Goal: Task Accomplishment & Management: Use online tool/utility

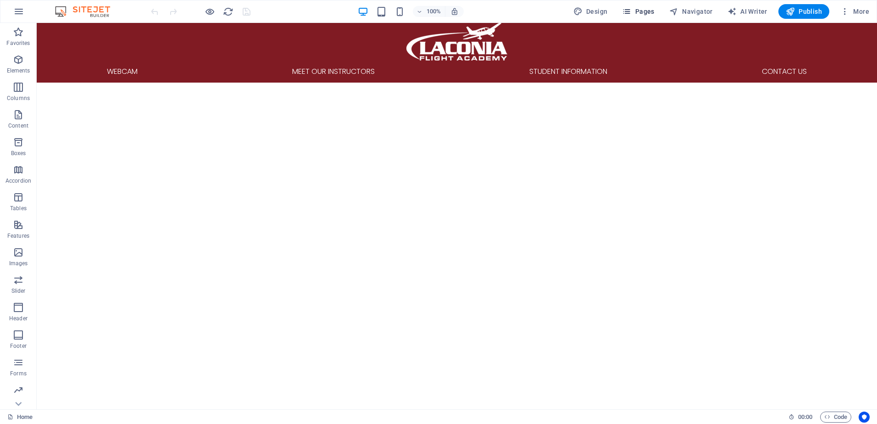
click at [638, 9] on span "Pages" at bounding box center [638, 11] width 32 height 9
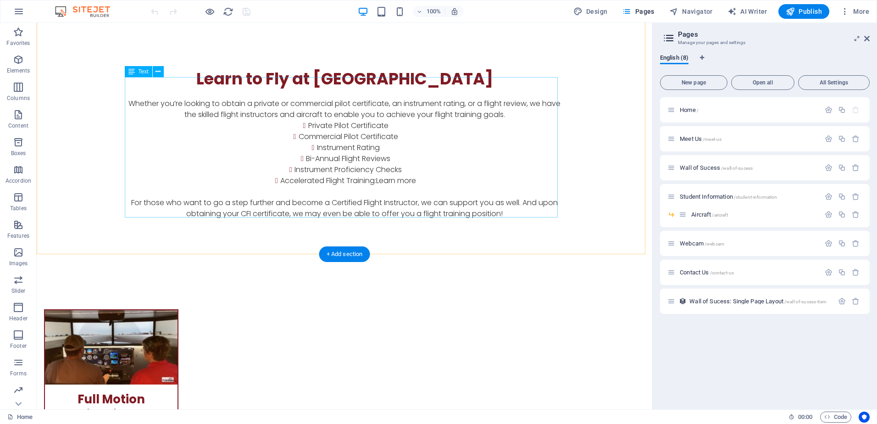
scroll to position [413, 0]
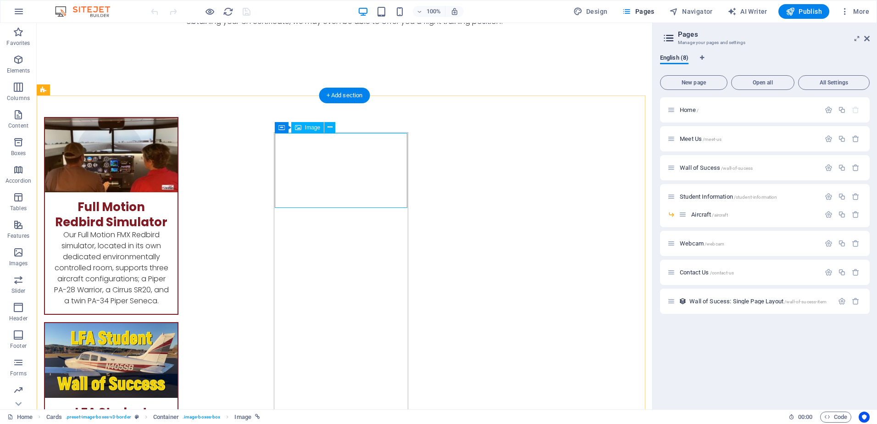
click at [178, 323] on figure at bounding box center [111, 360] width 133 height 75
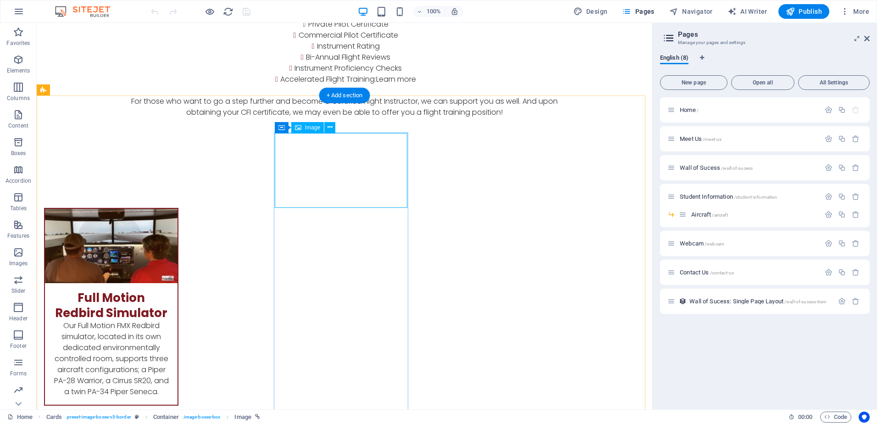
select select "%"
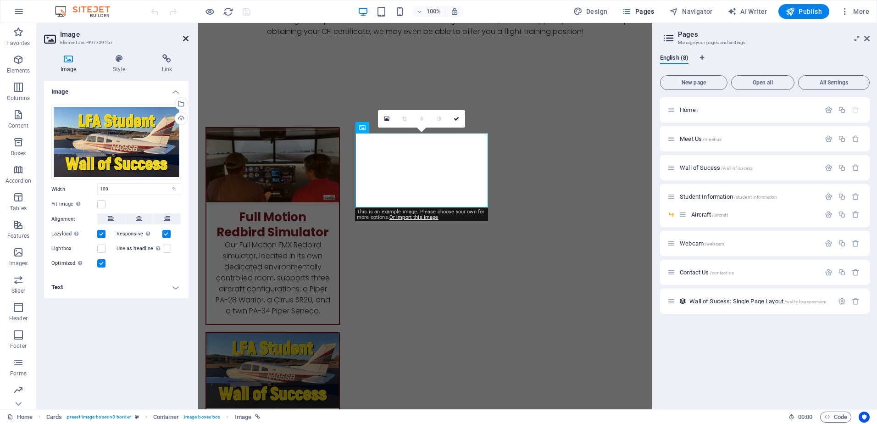
click at [187, 37] on icon at bounding box center [186, 38] width 6 height 7
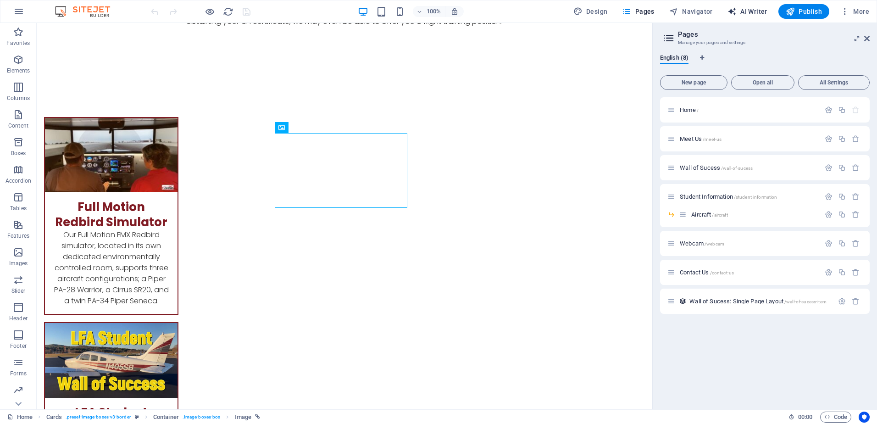
click at [759, 10] on span "AI Writer" at bounding box center [748, 11] width 40 height 9
select select "English"
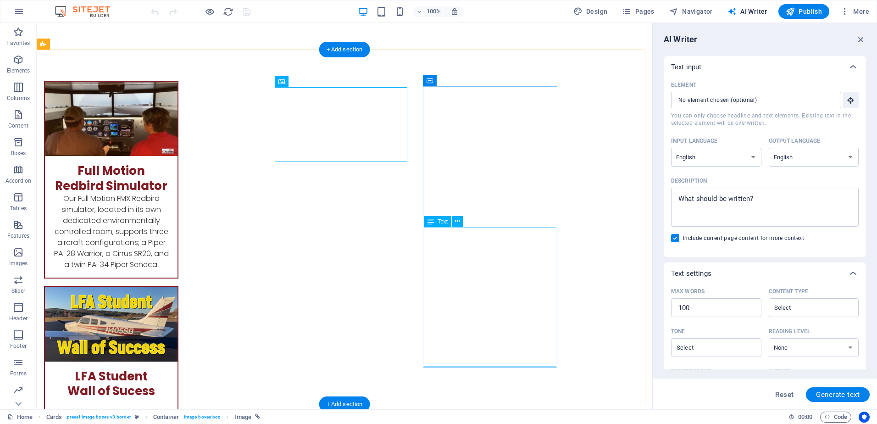
scroll to position [597, 0]
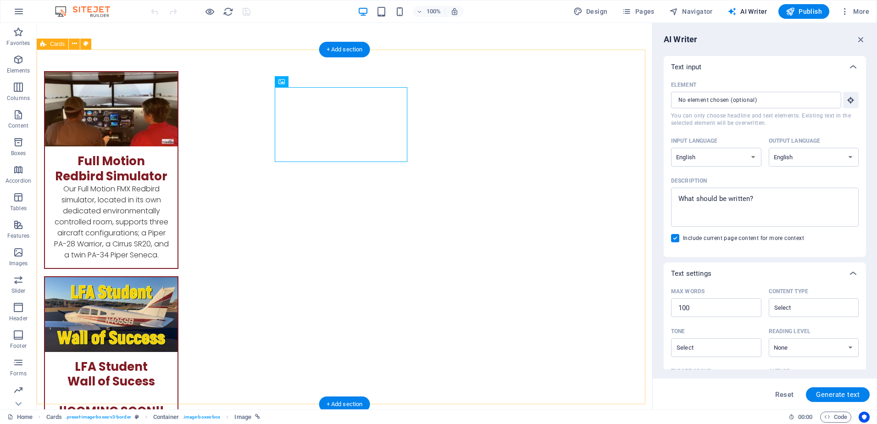
click at [581, 84] on div "Full Motion Redbird Simulator Our Full Motion FMX Redbird simulator, located in…" at bounding box center [345, 409] width 616 height 751
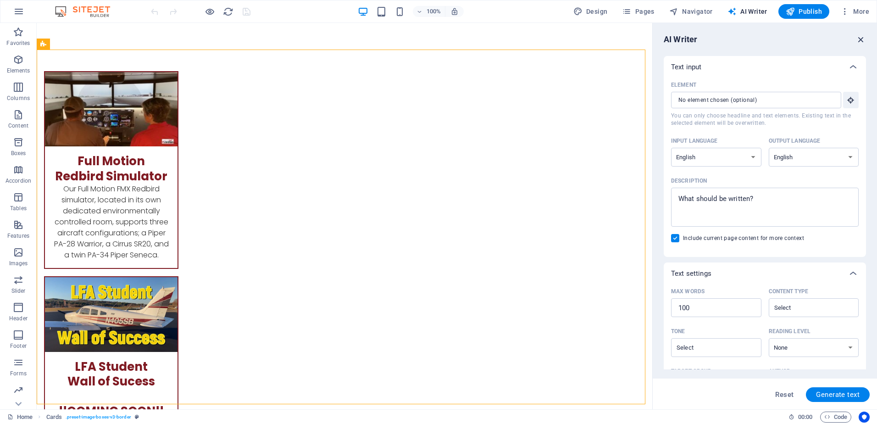
click at [864, 36] on icon "button" at bounding box center [861, 39] width 10 height 10
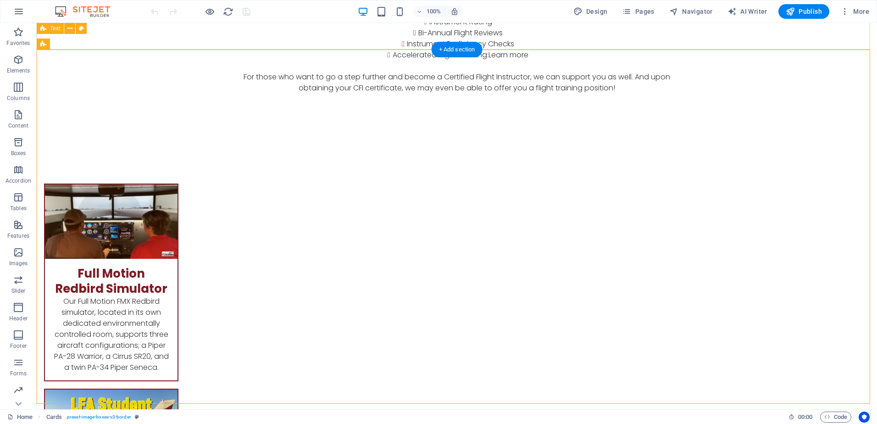
scroll to position [723, 0]
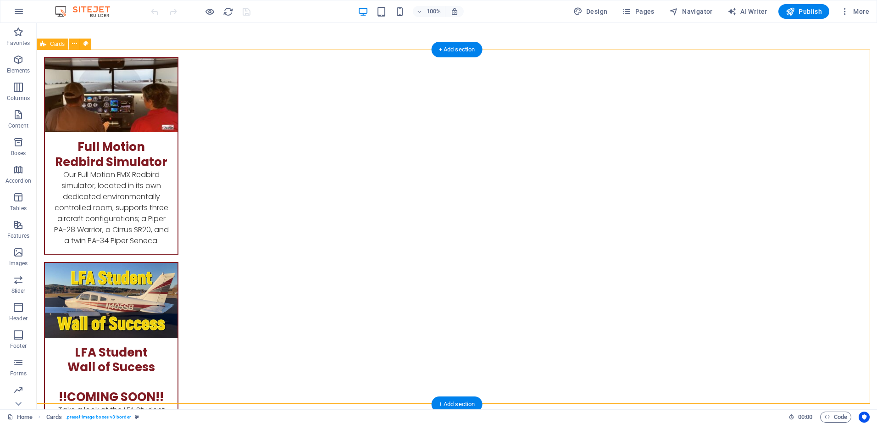
click at [804, 127] on div "Full Motion Redbird Simulator Our Full Motion FMX Redbird simulator, located in…" at bounding box center [457, 395] width 841 height 751
click at [801, 186] on div "Full Motion Redbird Simulator Our Full Motion FMX Redbird simulator, located in…" at bounding box center [457, 395] width 841 height 751
click at [178, 263] on figure at bounding box center [111, 300] width 133 height 75
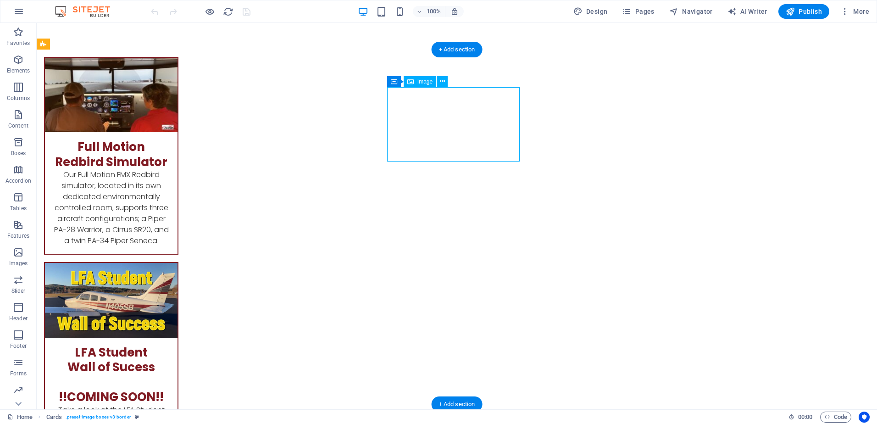
click at [178, 263] on figure at bounding box center [111, 300] width 133 height 75
select select "%"
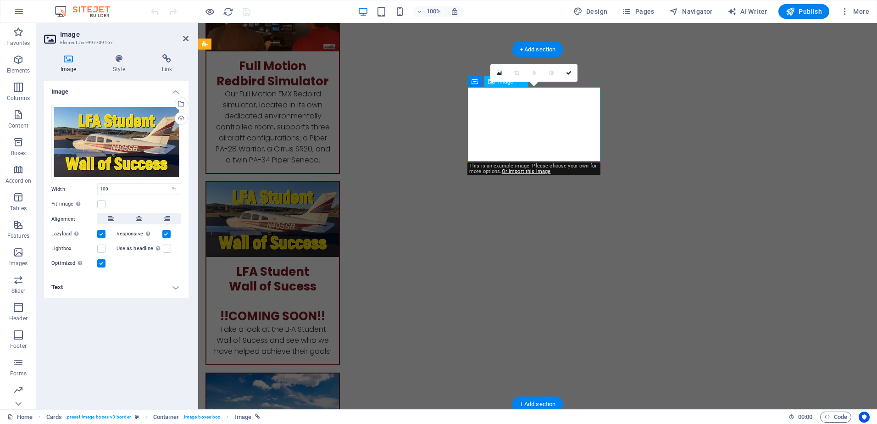
scroll to position [632, 0]
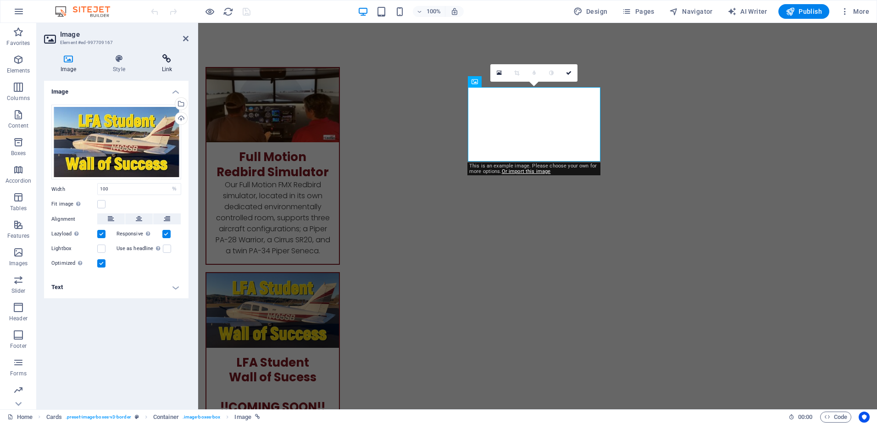
drag, startPoint x: 148, startPoint y: 67, endPoint x: 165, endPoint y: 66, distance: 17.0
click at [164, 66] on h4 "Link" at bounding box center [166, 63] width 43 height 19
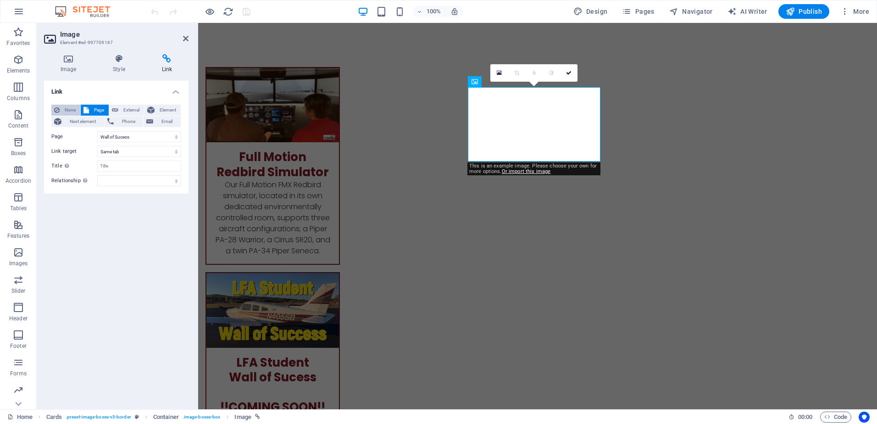
click at [68, 111] on span "None" at bounding box center [69, 110] width 15 height 11
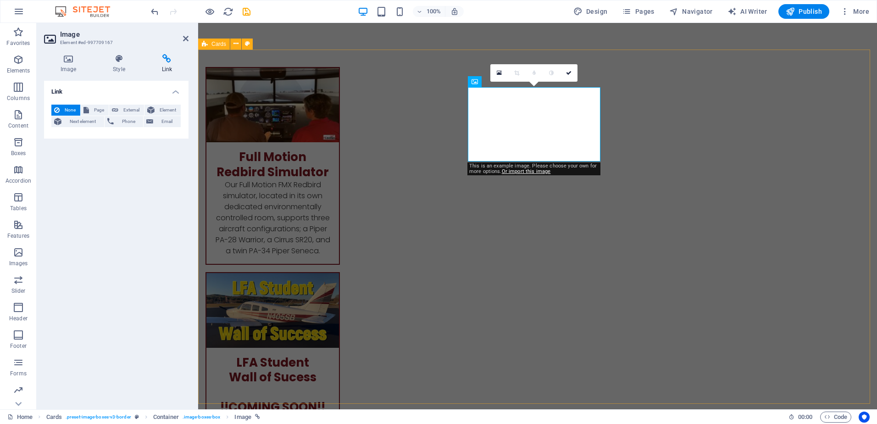
drag, startPoint x: 249, startPoint y: 214, endPoint x: 217, endPoint y: 147, distance: 74.3
click at [250, 214] on div "Full Motion Redbird Simulator Our Full Motion FMX Redbird simulator, located in…" at bounding box center [537, 405] width 679 height 751
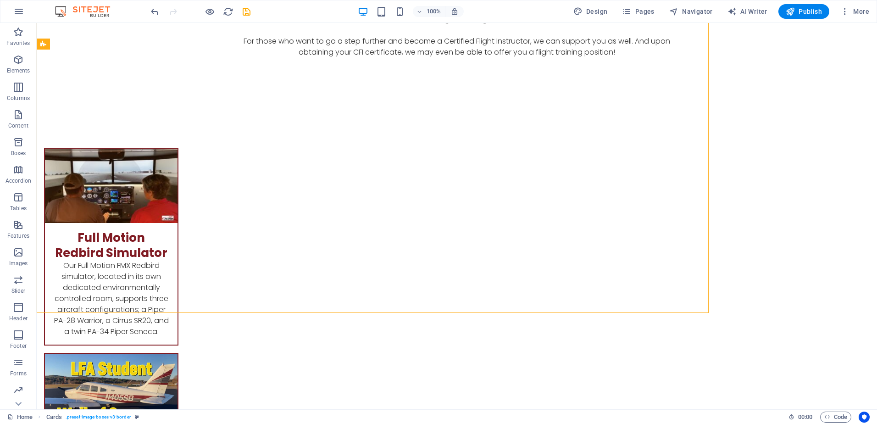
scroll to position [723, 0]
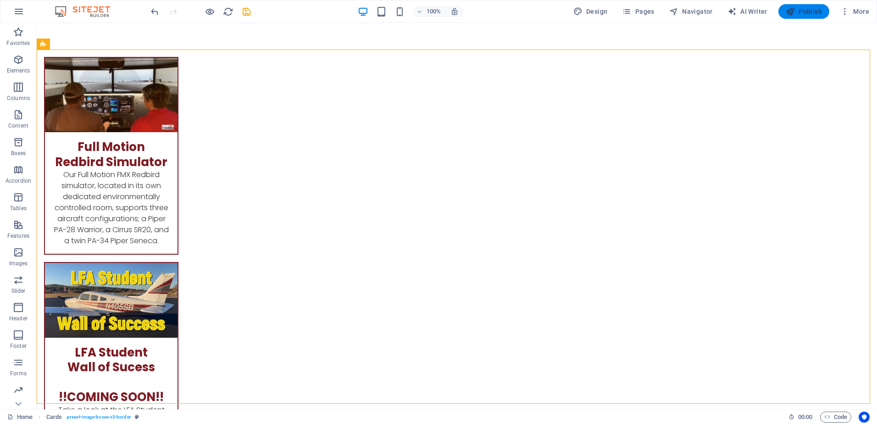
click at [809, 11] on span "Publish" at bounding box center [804, 11] width 36 height 9
